Goal: Find specific page/section: Find specific page/section

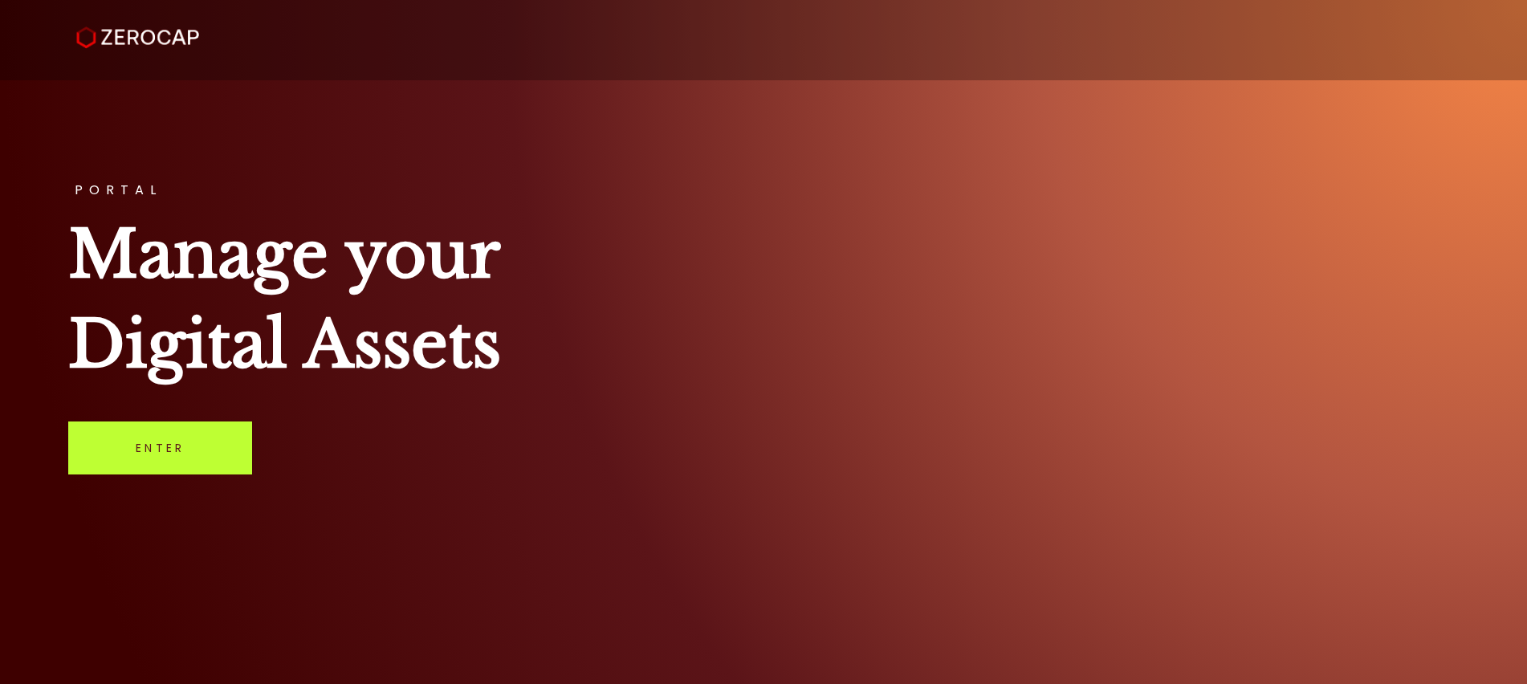
click at [162, 445] on link "Enter" at bounding box center [160, 448] width 184 height 53
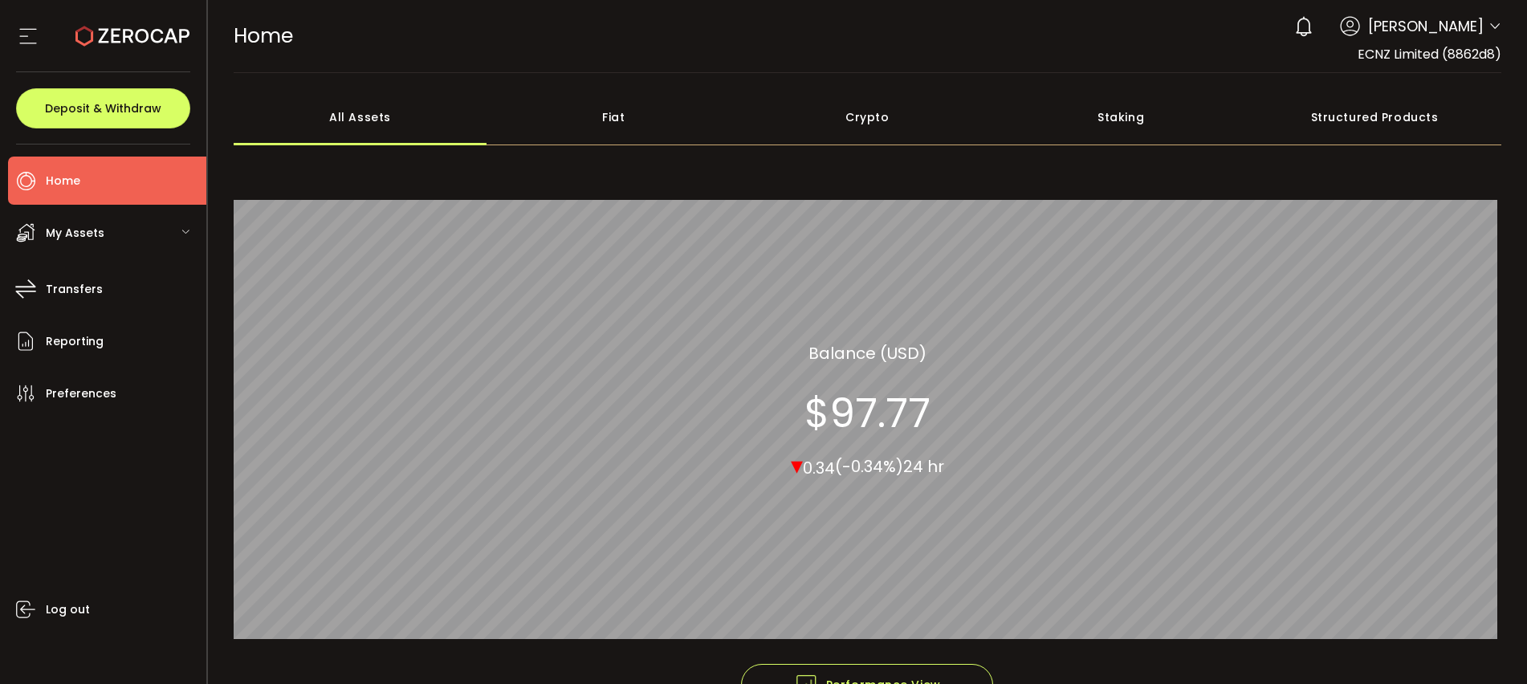
click at [1393, 119] on div "Structured Products" at bounding box center [1375, 117] width 254 height 56
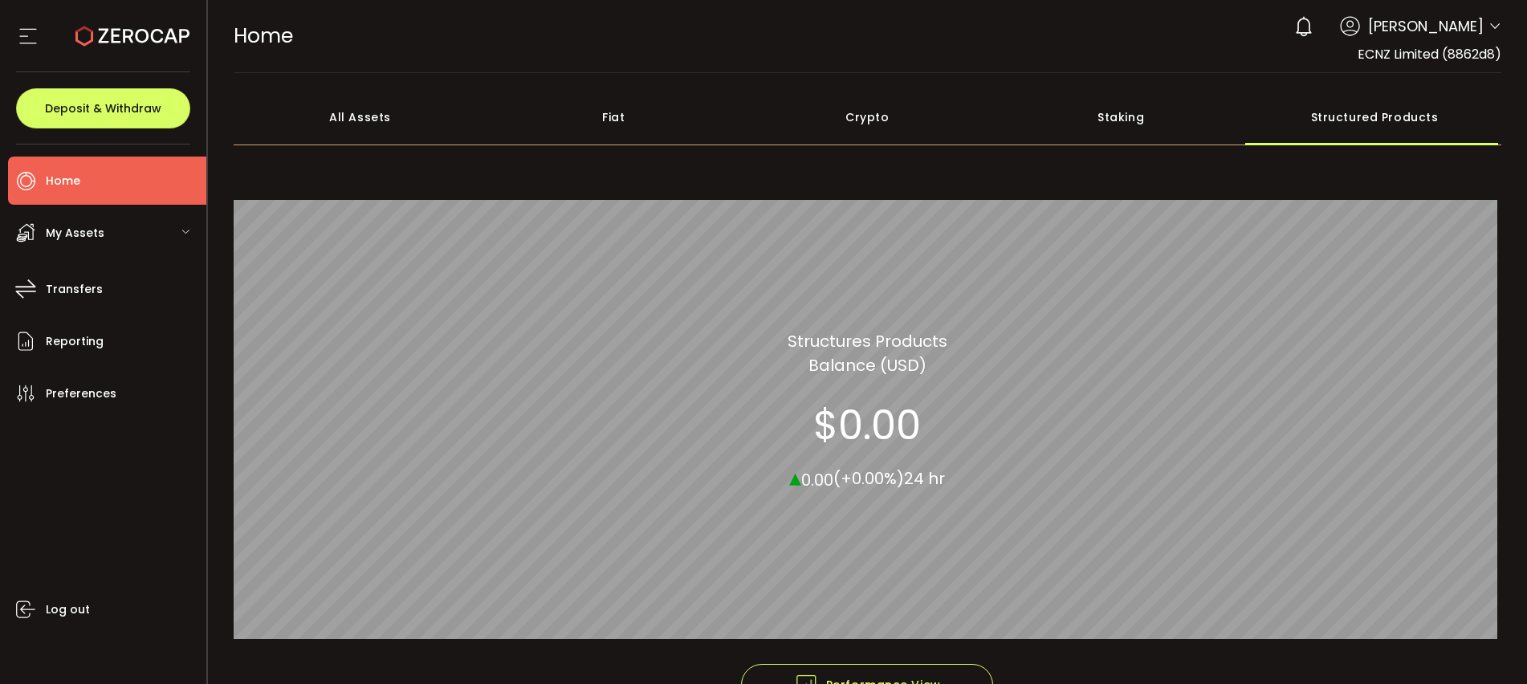
click at [24, 31] on icon at bounding box center [28, 36] width 24 height 24
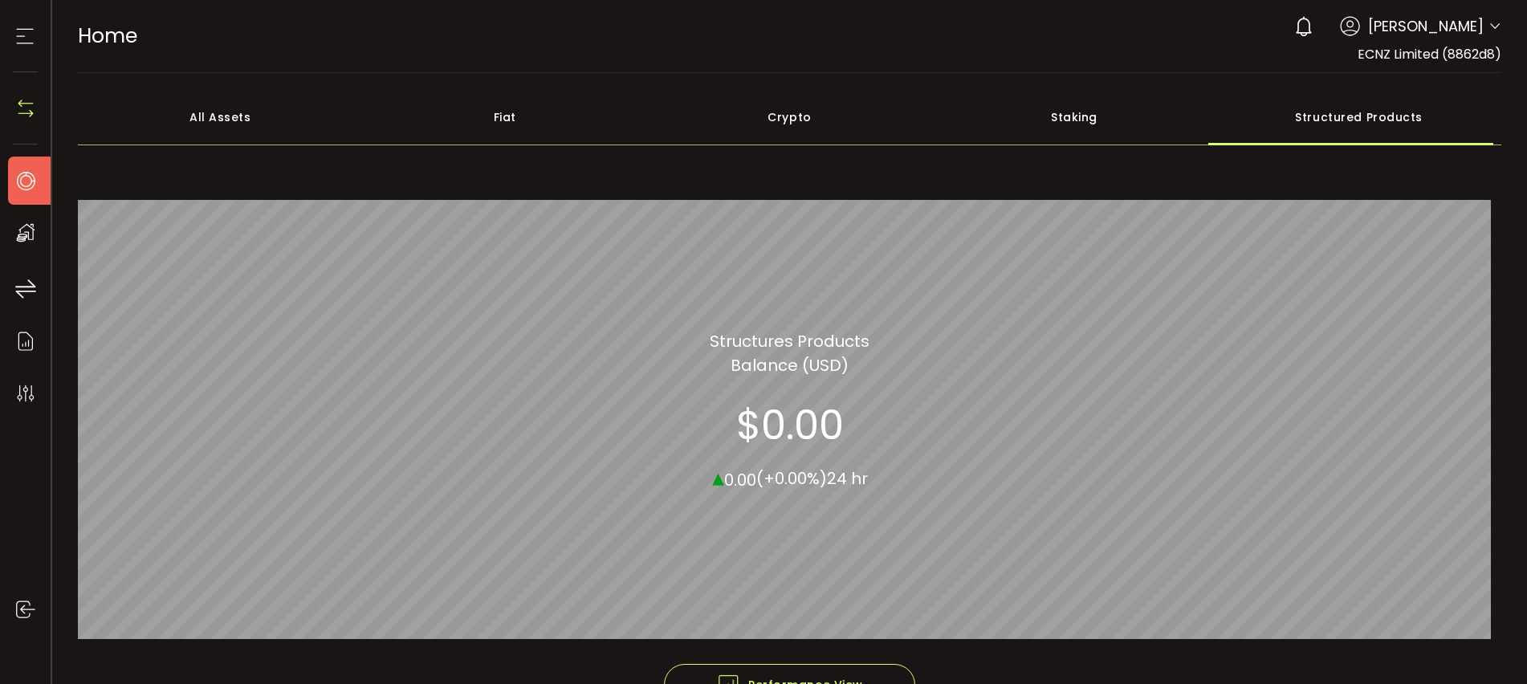
click at [22, 29] on use at bounding box center [25, 36] width 17 height 15
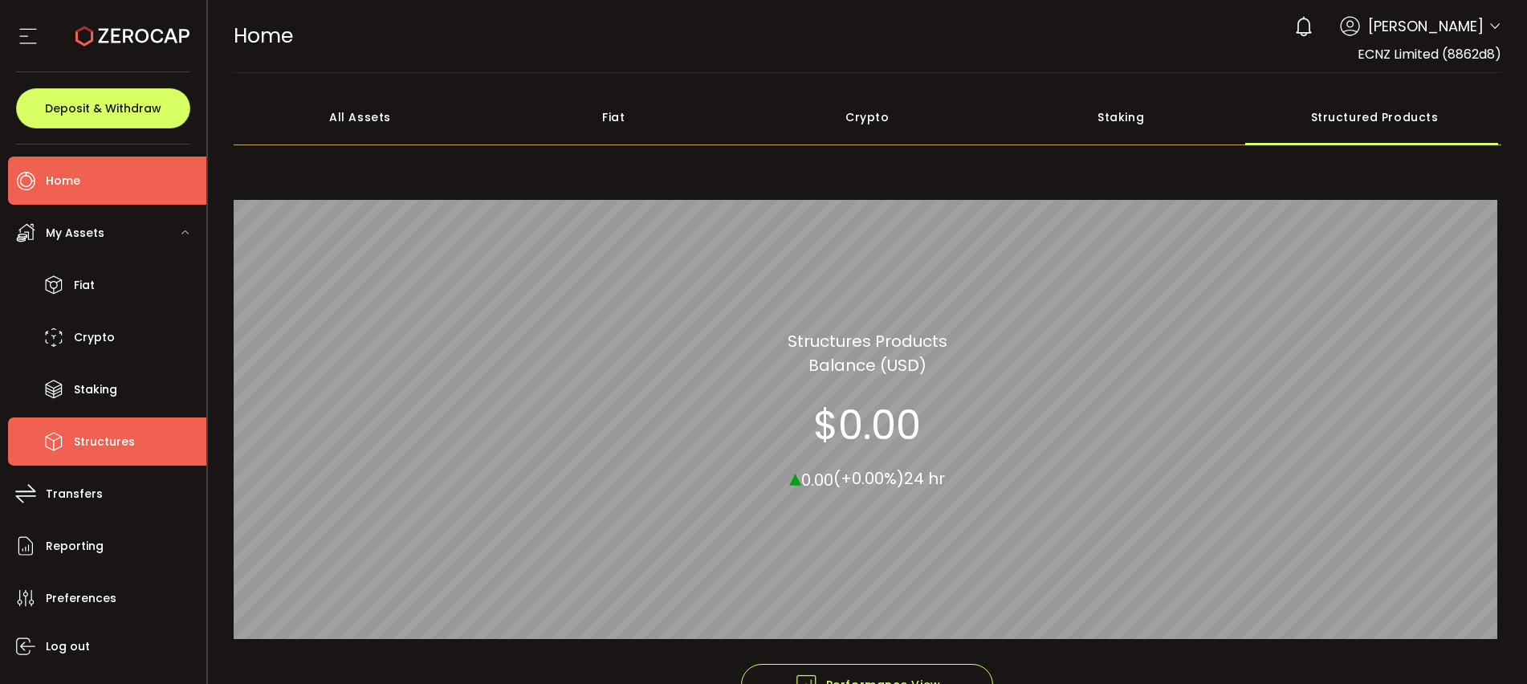
click at [128, 448] on span "Structures" at bounding box center [104, 441] width 61 height 23
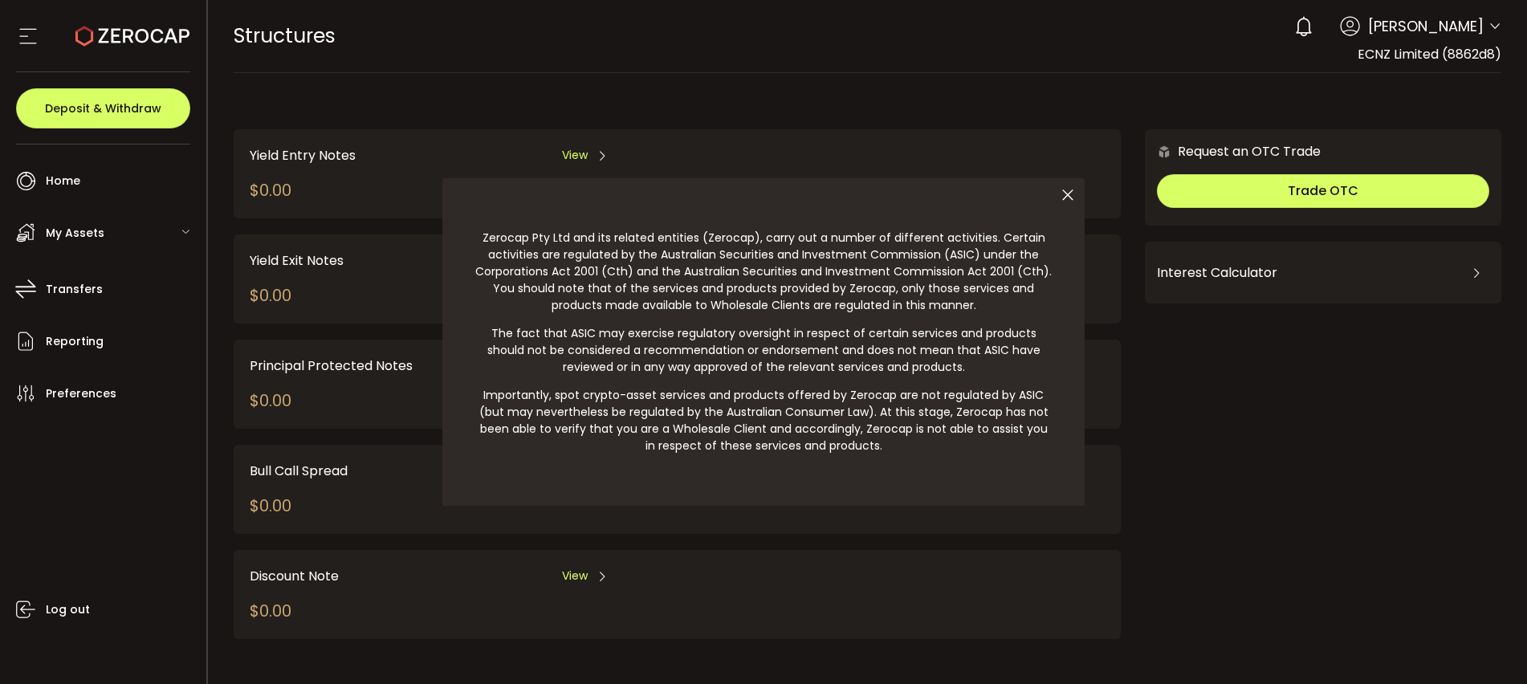
click at [1073, 200] on icon at bounding box center [1068, 195] width 34 height 34
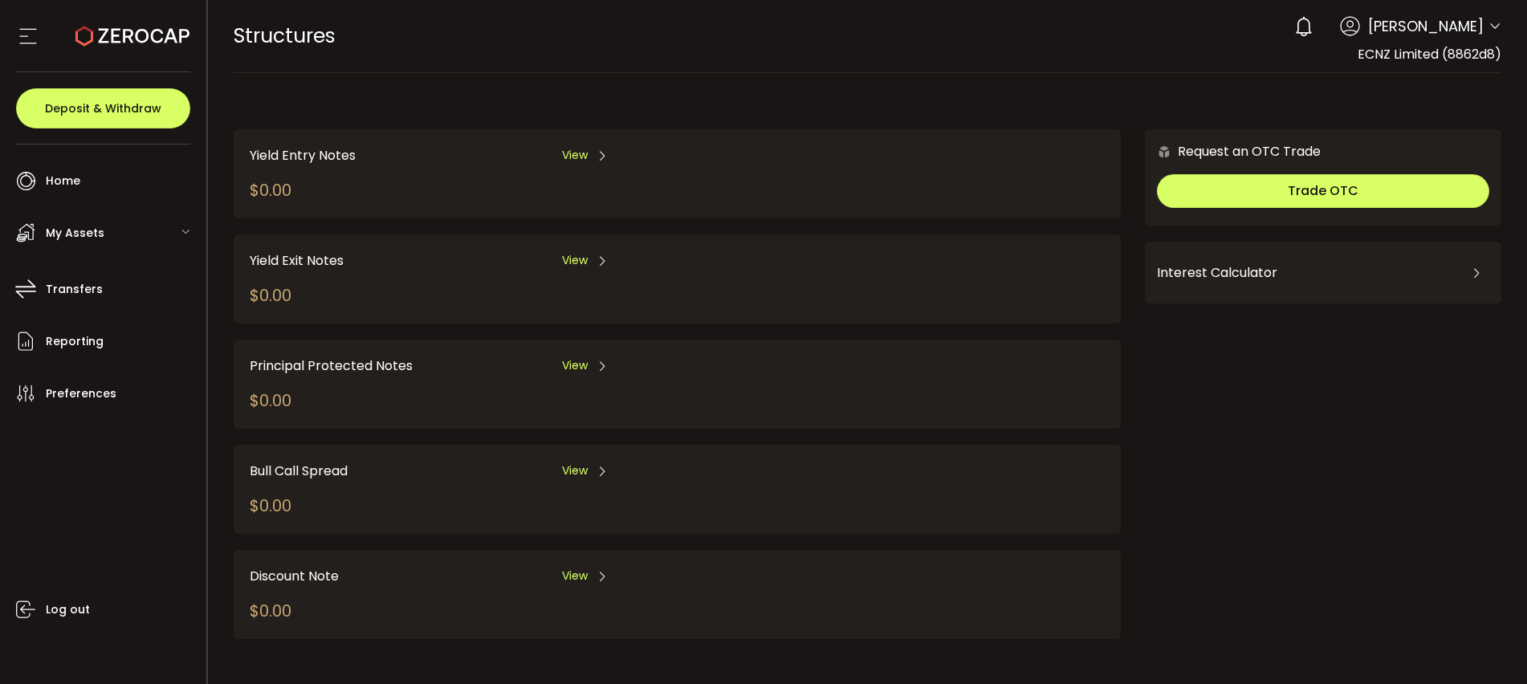
scroll to position [3, 0]
